Goal: Information Seeking & Learning: Check status

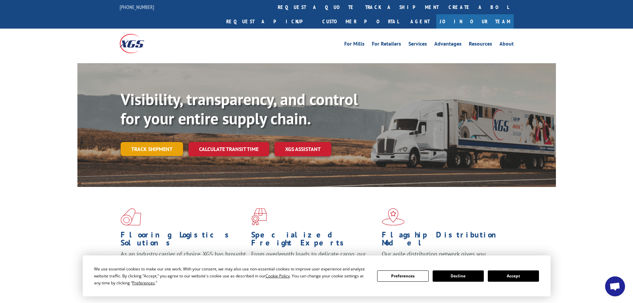
click at [161, 142] on link "Track shipment" at bounding box center [152, 149] width 62 height 14
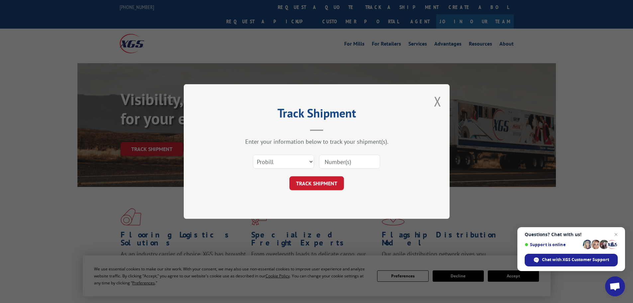
click at [337, 165] on input at bounding box center [349, 162] width 61 height 14
click at [338, 162] on input at bounding box center [349, 162] width 61 height 14
click at [339, 163] on input at bounding box center [349, 162] width 61 height 14
click at [346, 162] on input at bounding box center [349, 162] width 61 height 14
paste input "17664485"
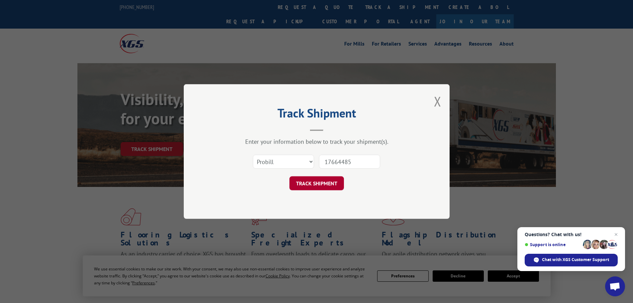
type input "17664485"
click at [321, 178] on button "TRACK SHIPMENT" at bounding box center [316, 183] width 55 height 14
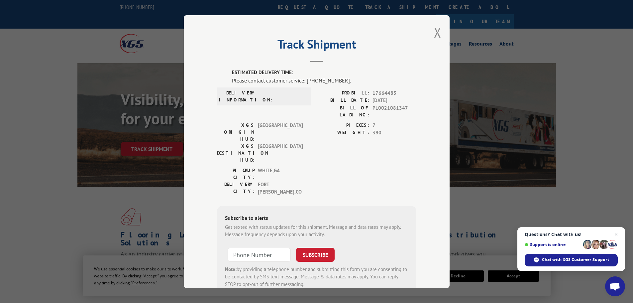
click at [269, 71] on label "ESTIMATED DELIVERY TIME:" at bounding box center [324, 73] width 184 height 8
click at [431, 35] on div "Track Shipment ESTIMATED DELIVERY TIME: Please contact customer service: [PHONE…" at bounding box center [317, 151] width 266 height 273
click at [434, 33] on button "Close modal" at bounding box center [437, 33] width 7 height 18
